Goal: Task Accomplishment & Management: Use online tool/utility

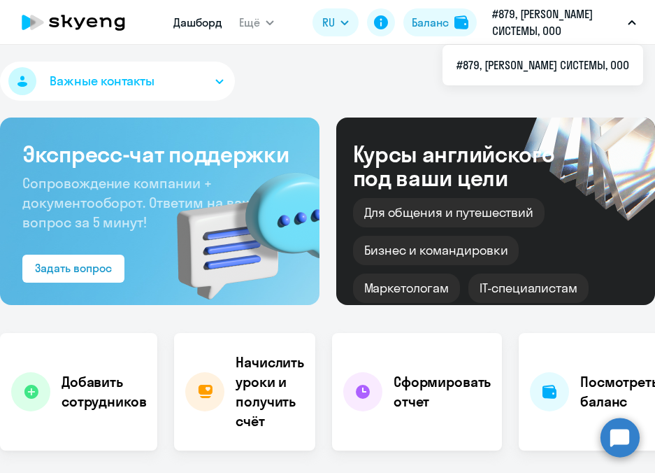
select select "30"
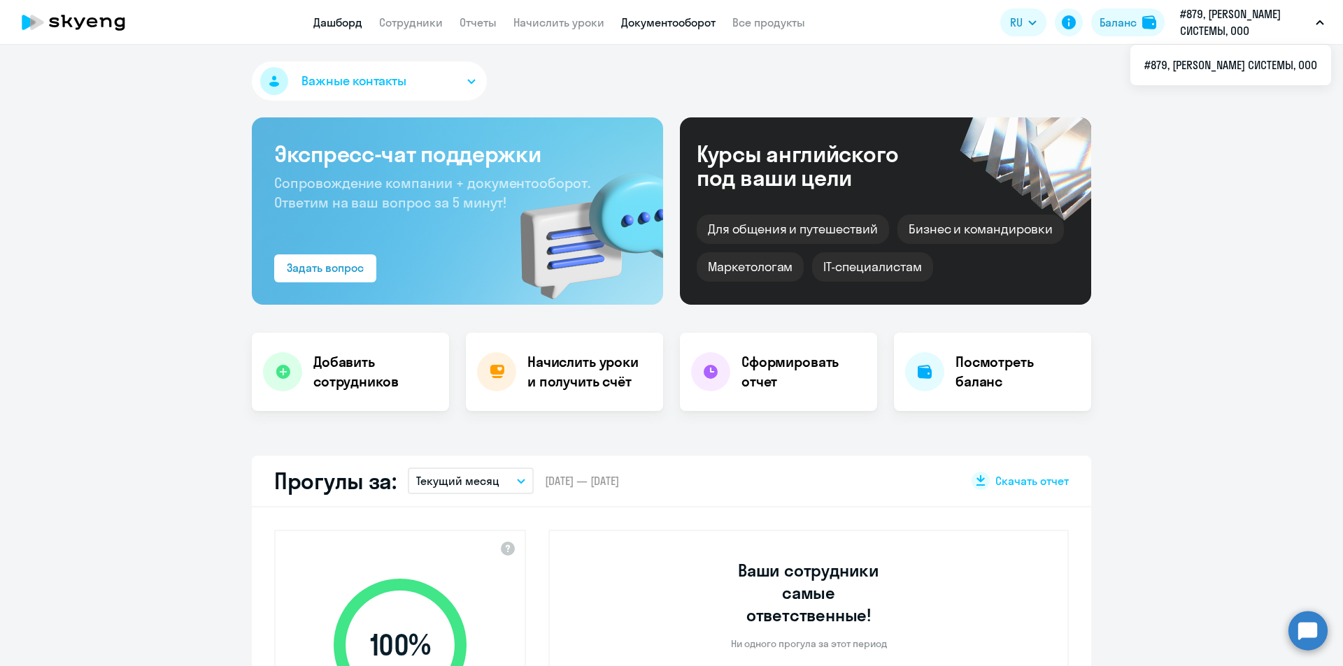
click at [629, 27] on link "Документооборот" at bounding box center [668, 22] width 94 height 14
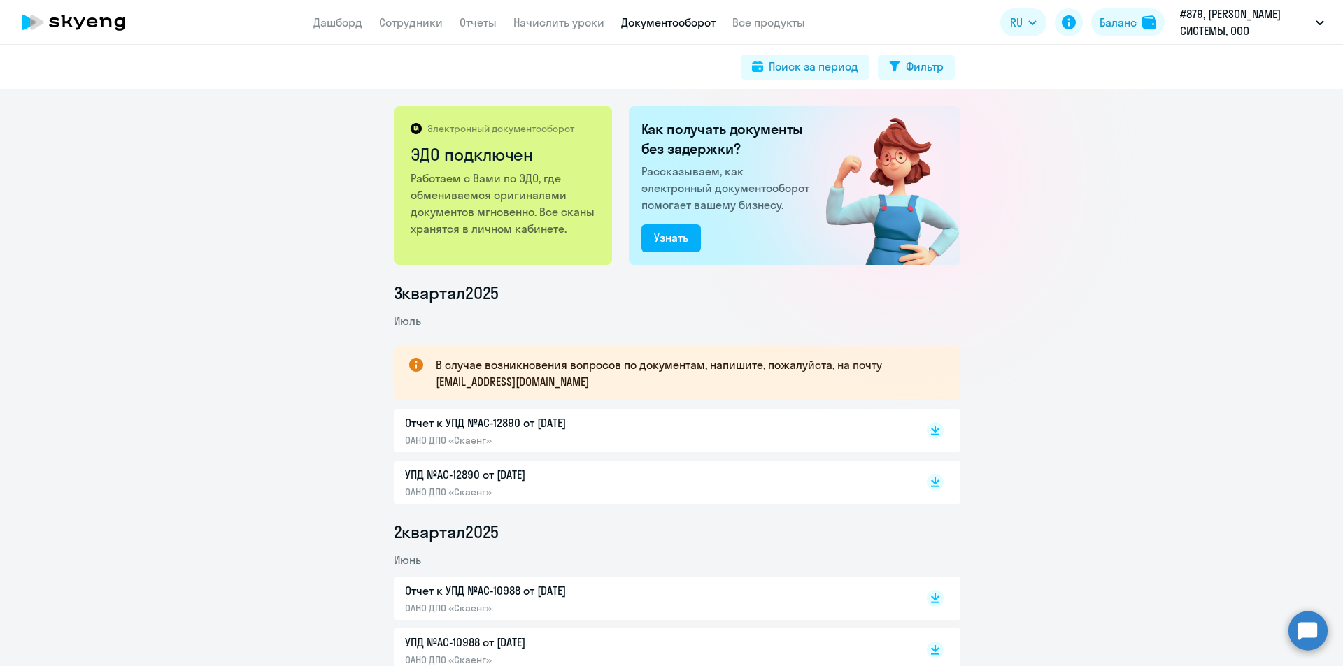
click at [655, 472] on circle at bounding box center [1307, 630] width 39 height 39
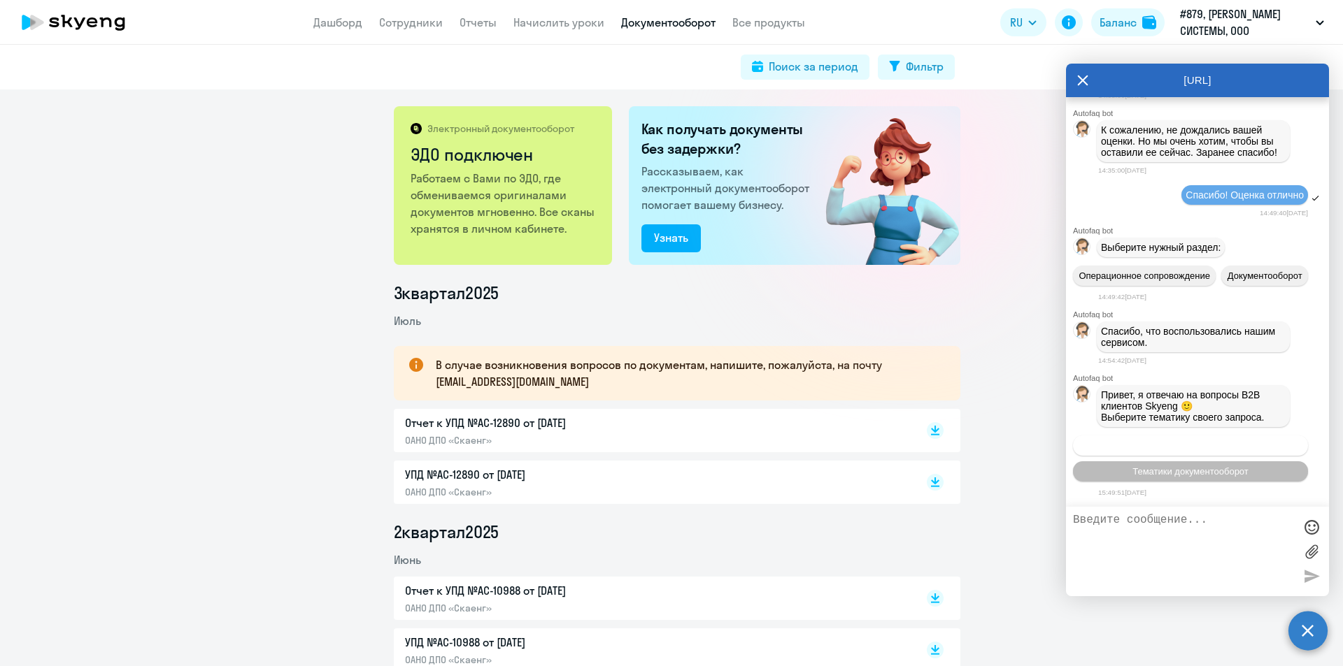
scroll to position [7144, 0]
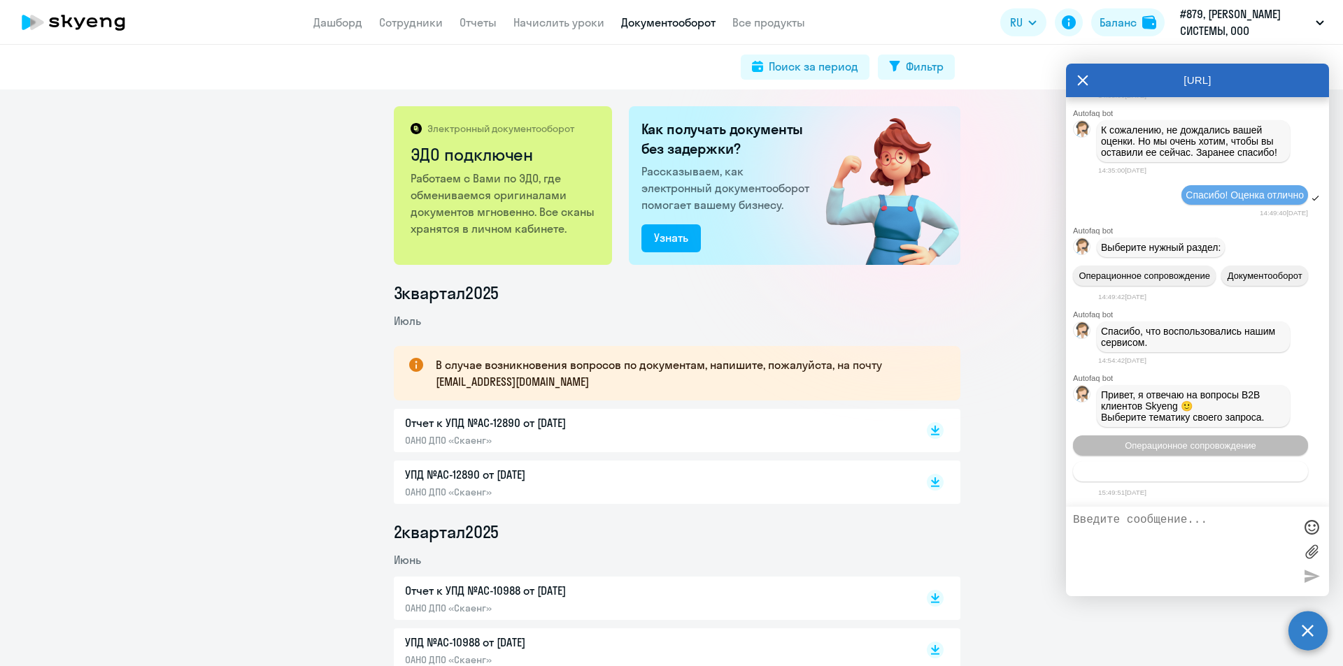
click at [655, 471] on span "Тематики документооборот" at bounding box center [1190, 471] width 116 height 10
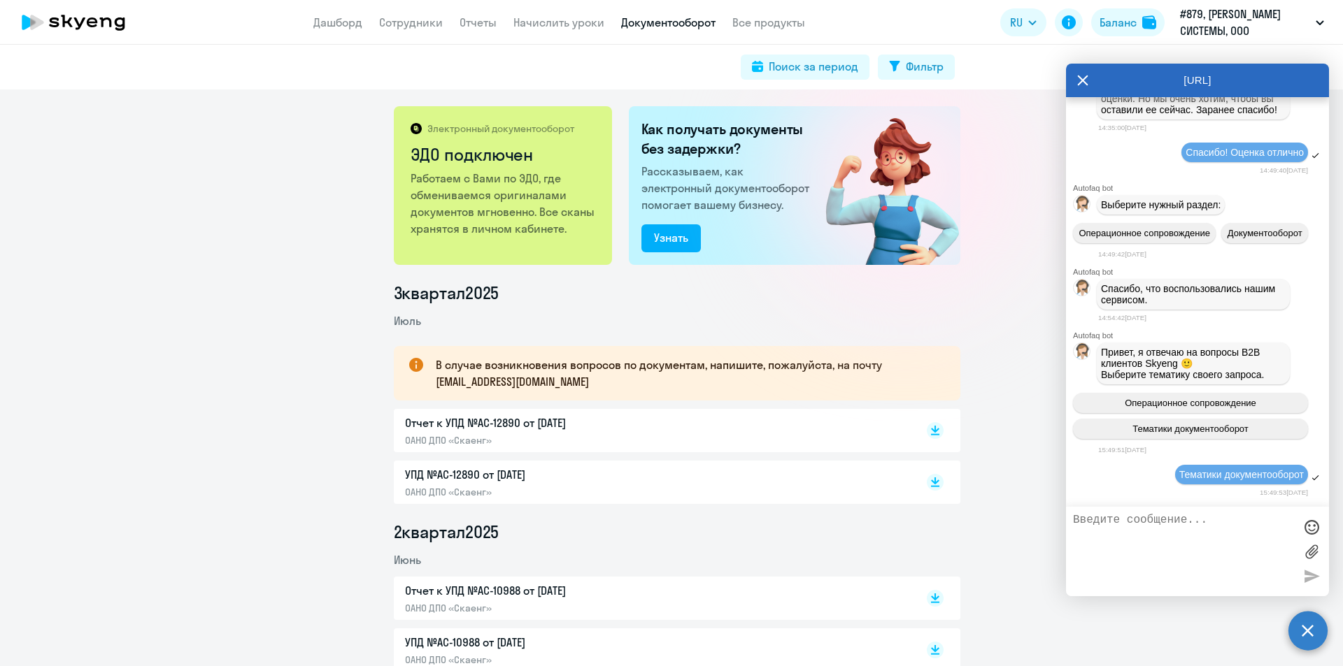
scroll to position [7296, 0]
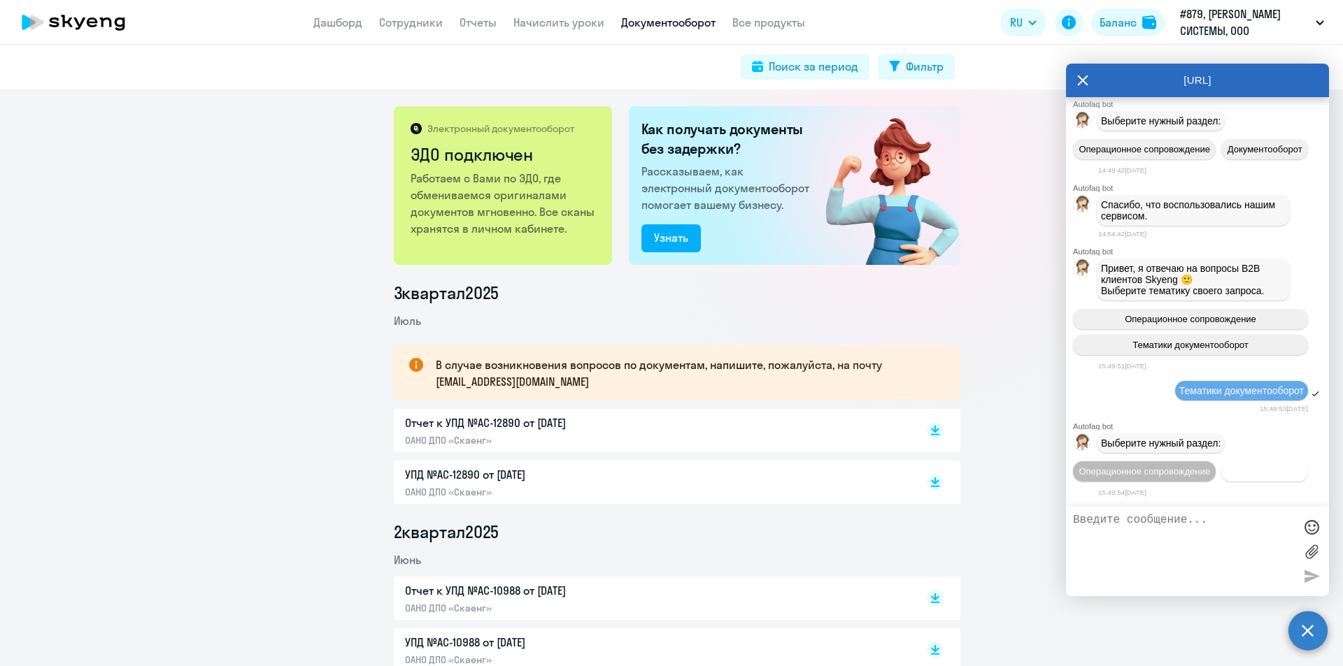
click at [655, 472] on span "Документооборот" at bounding box center [1264, 471] width 75 height 10
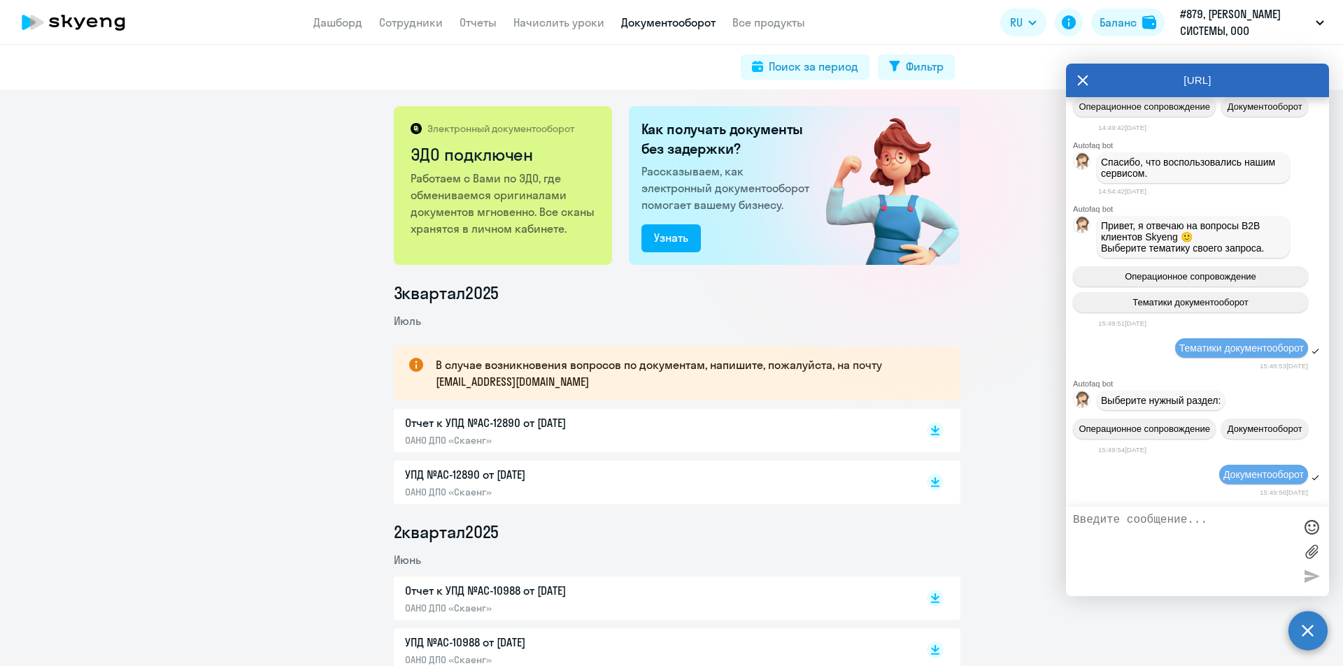
scroll to position [7526, 0]
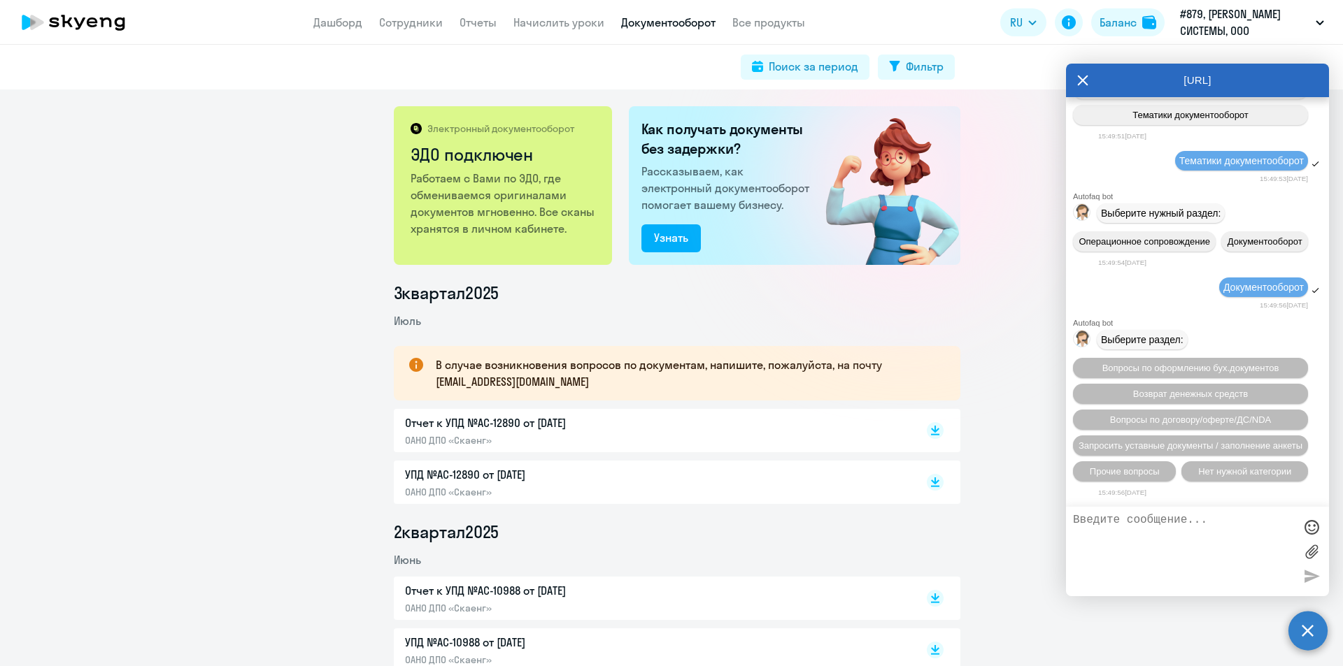
click at [655, 472] on textarea at bounding box center [1183, 552] width 221 height 76
type textarea "f"
type textarea "акт сверки за [DATE]"
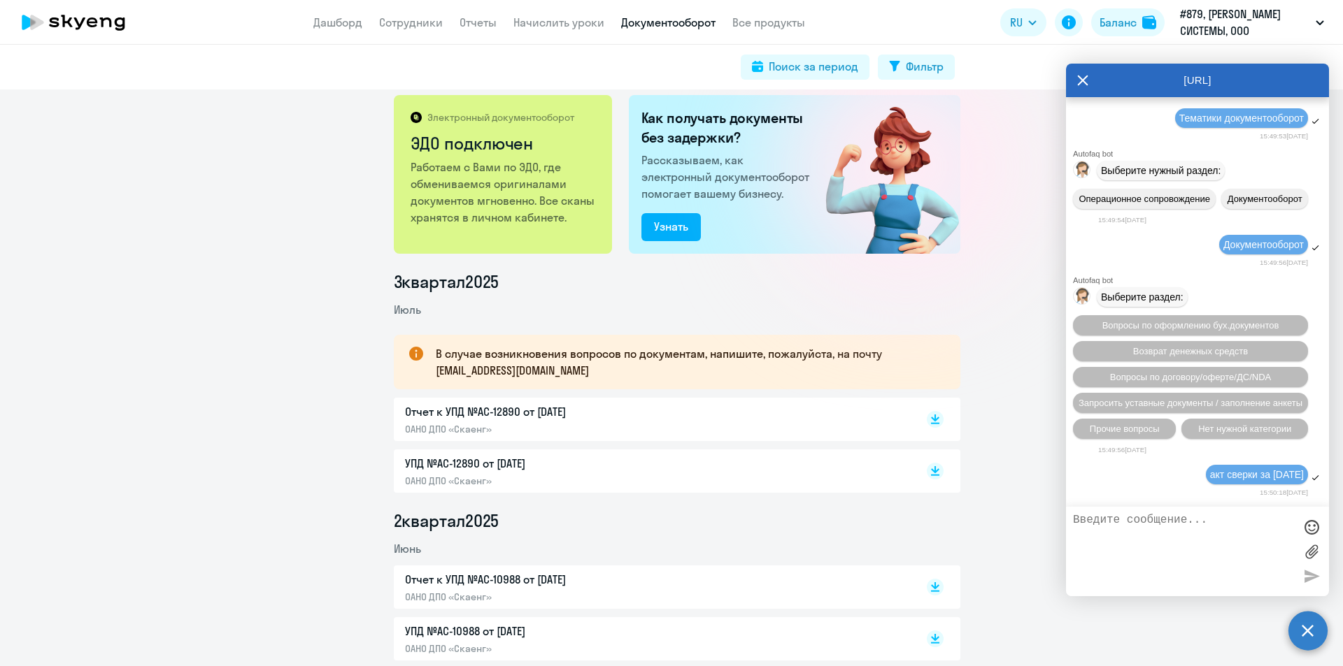
scroll to position [0, 0]
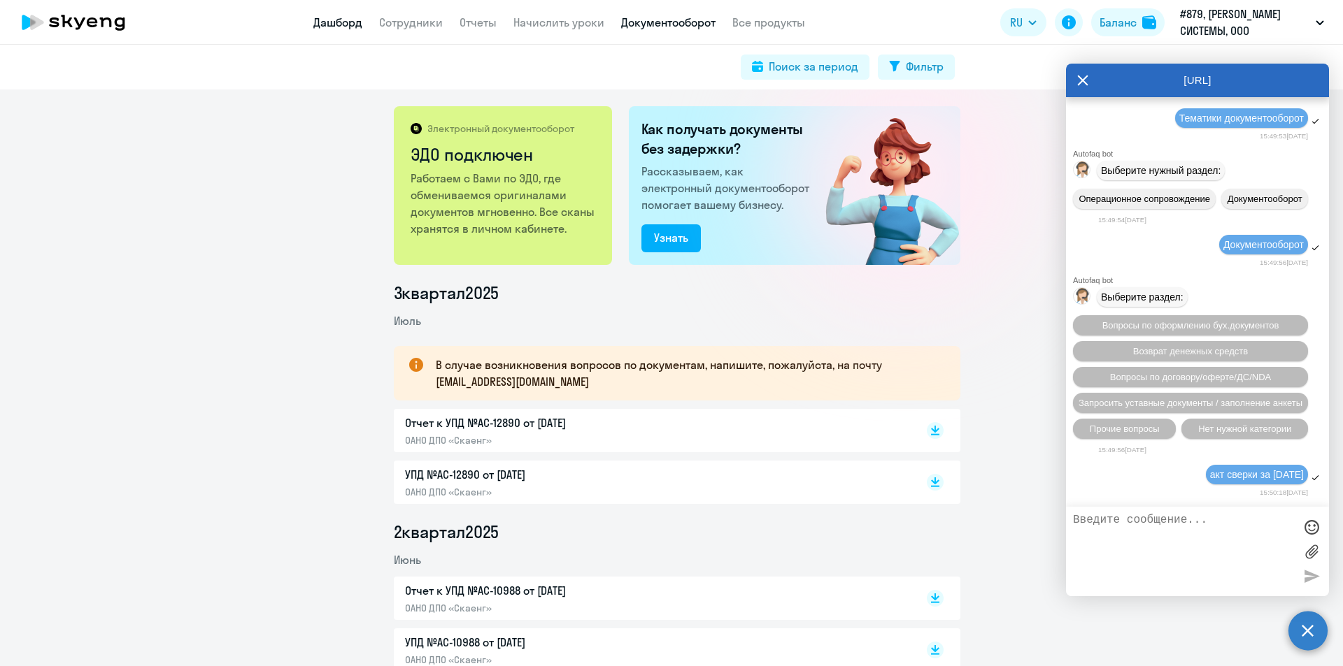
click at [322, 28] on link "Дашборд" at bounding box center [337, 22] width 49 height 14
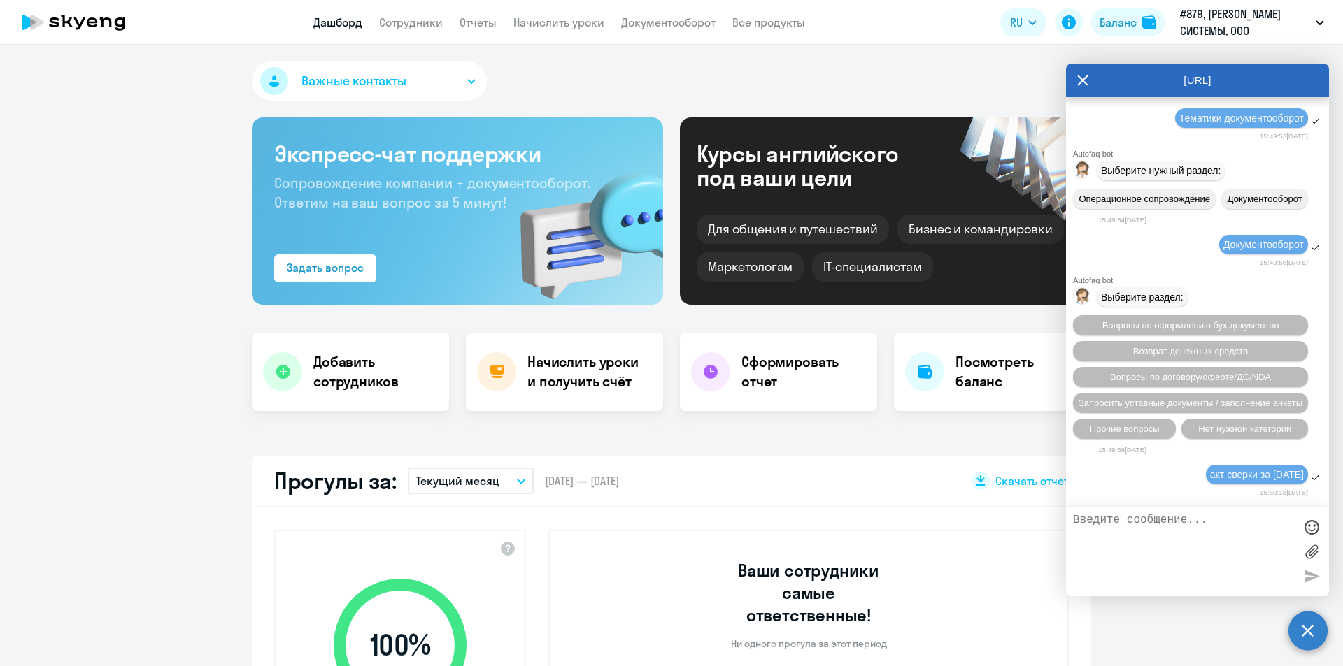
click at [392, 15] on app-menu-item-link "Сотрудники" at bounding box center [411, 22] width 64 height 17
select select "30"
click at [655, 431] on span "Нет нужной категории" at bounding box center [1244, 429] width 93 height 10
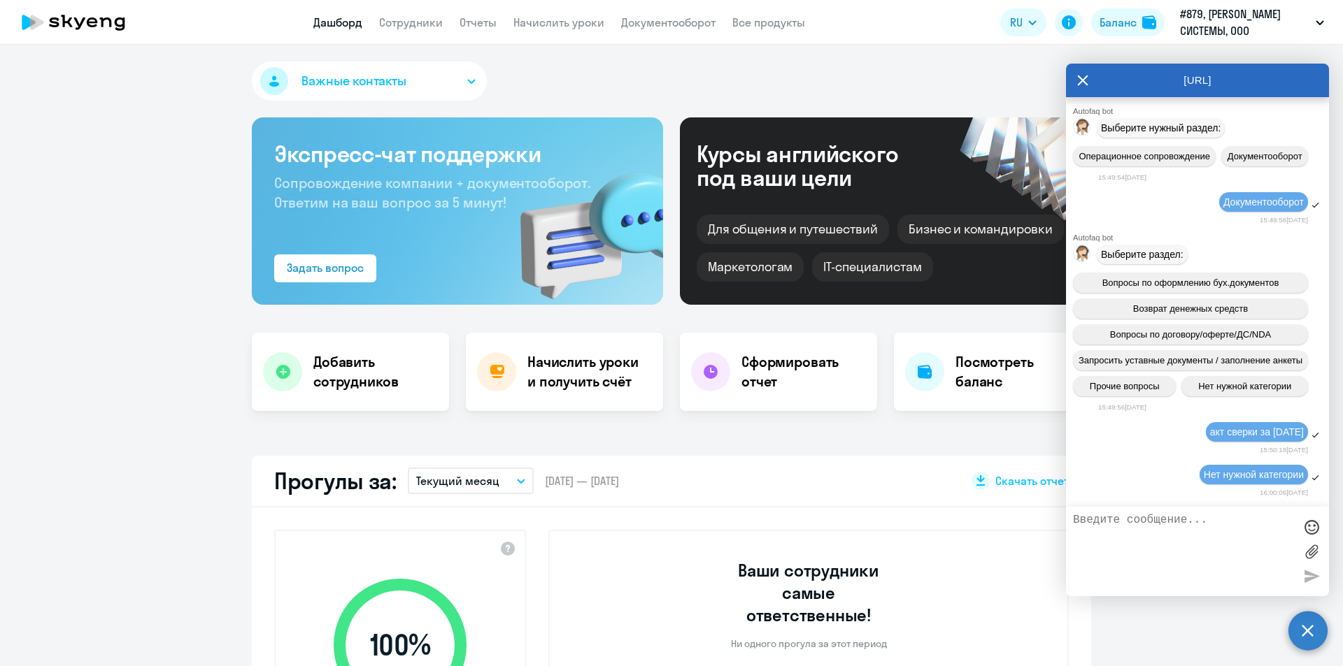
scroll to position [7611, 0]
